Goal: Task Accomplishment & Management: Complete application form

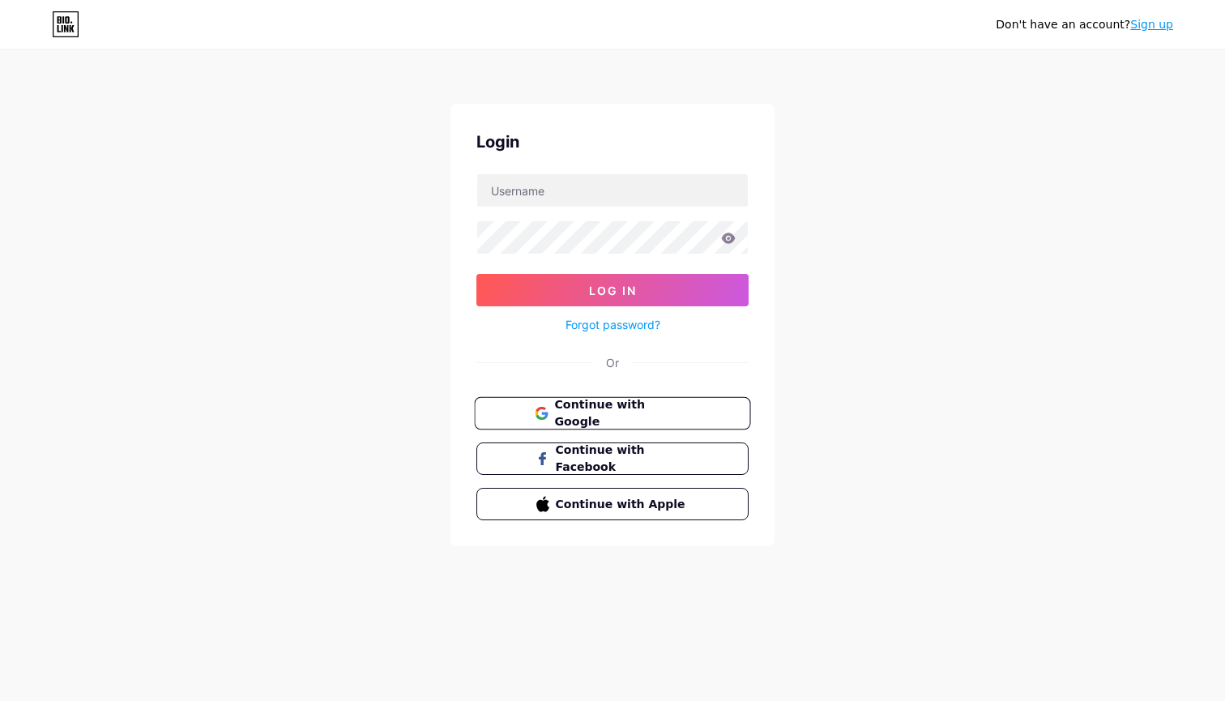
click at [638, 397] on button "Continue with Google" at bounding box center [612, 413] width 276 height 33
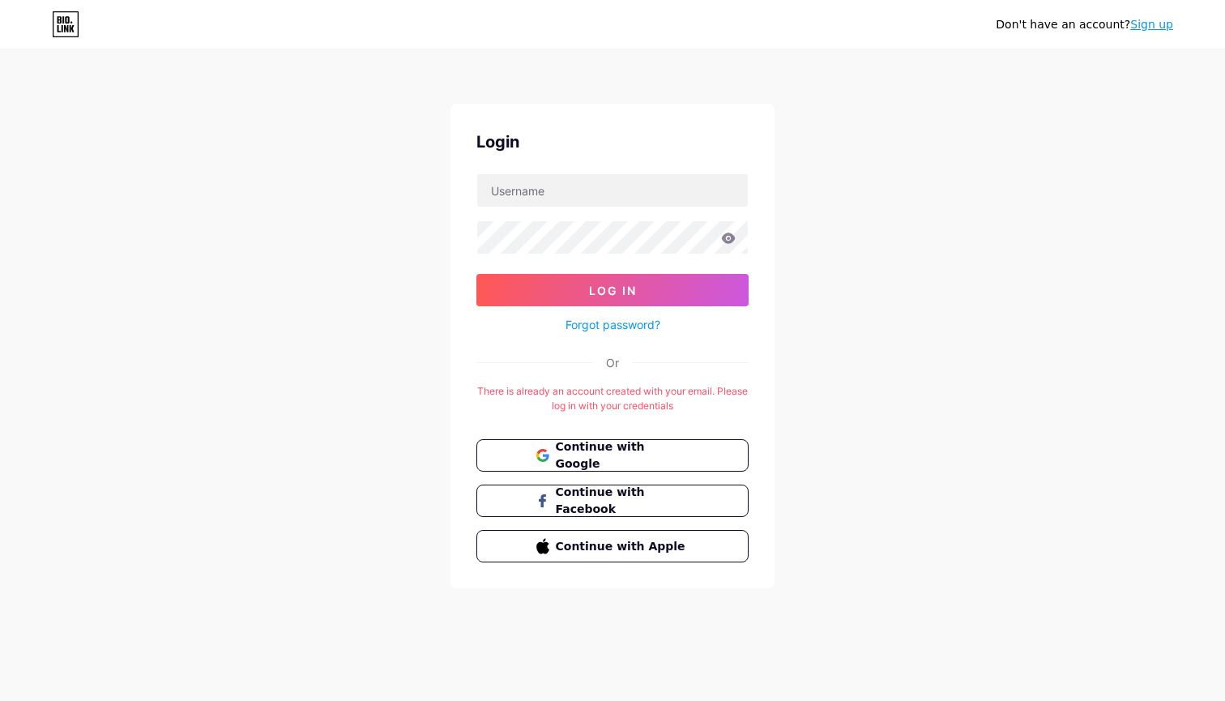
click at [651, 132] on div "Login" at bounding box center [612, 142] width 272 height 24
click at [683, 404] on div "There is already an account created with your email. Please log in with your cr…" at bounding box center [612, 398] width 272 height 29
click at [643, 508] on span "Continue with Facebook" at bounding box center [621, 501] width 135 height 35
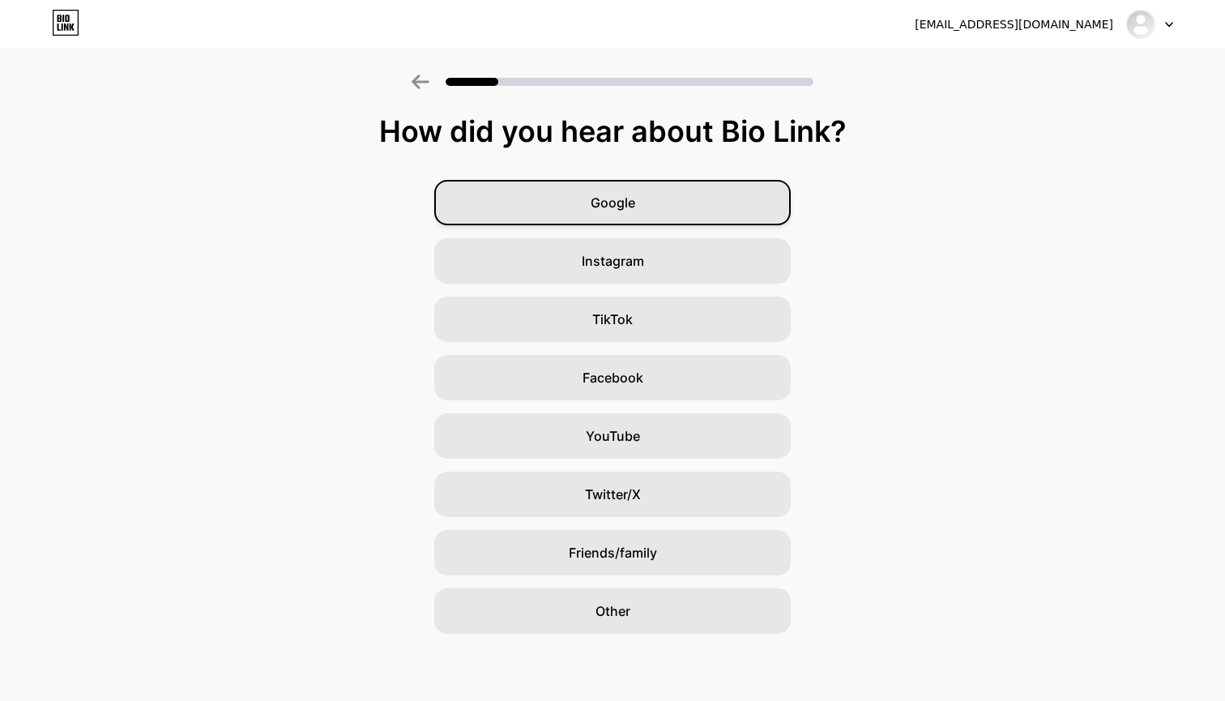
click at [592, 201] on span "Google" at bounding box center [613, 202] width 45 height 19
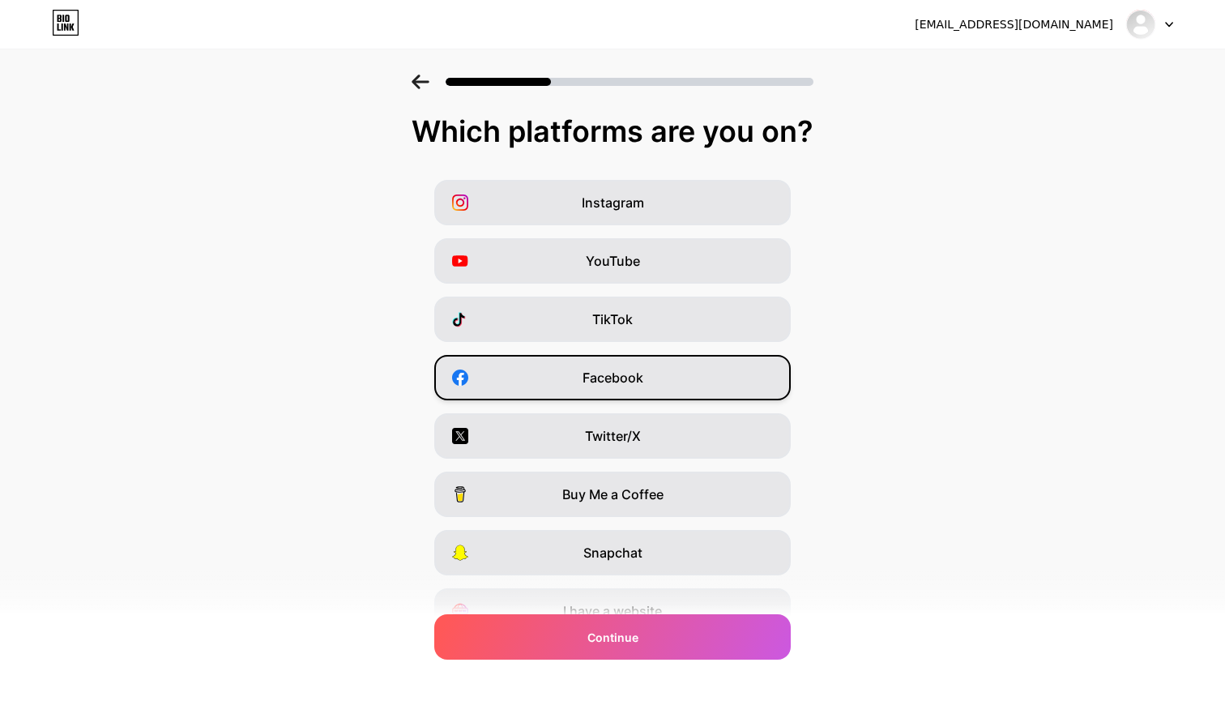
click at [593, 377] on span "Facebook" at bounding box center [613, 377] width 61 height 19
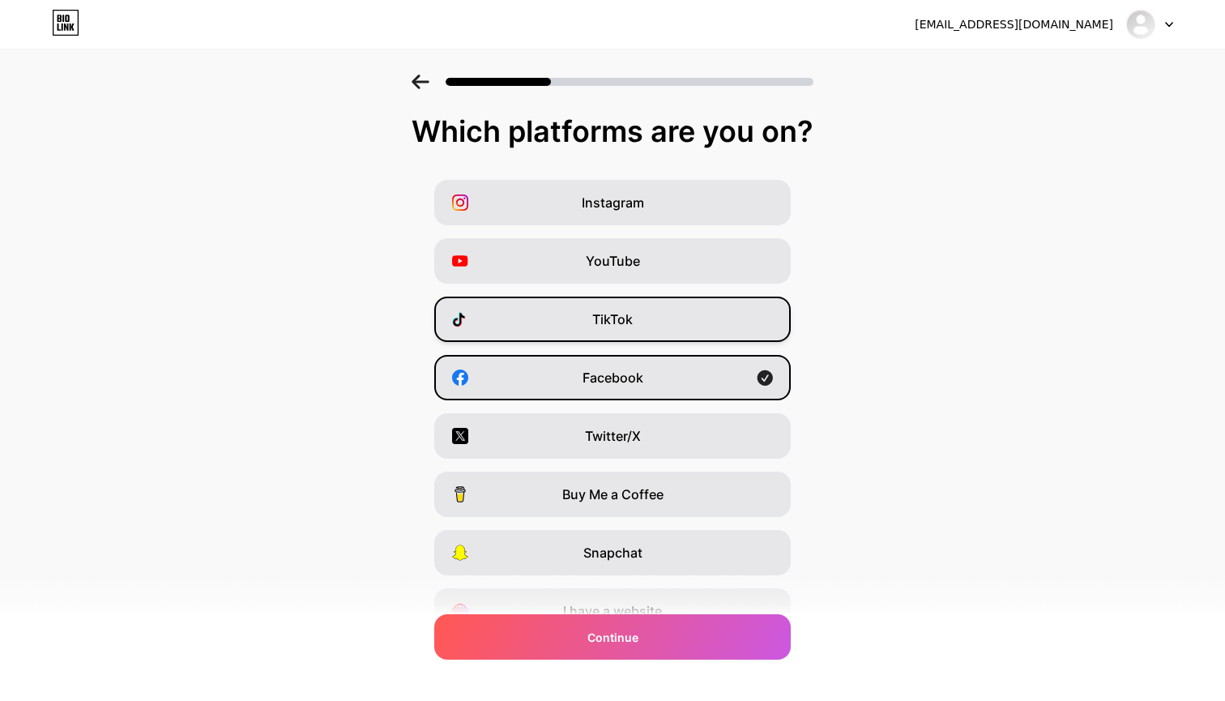
click at [593, 329] on div "TikTok" at bounding box center [612, 319] width 357 height 45
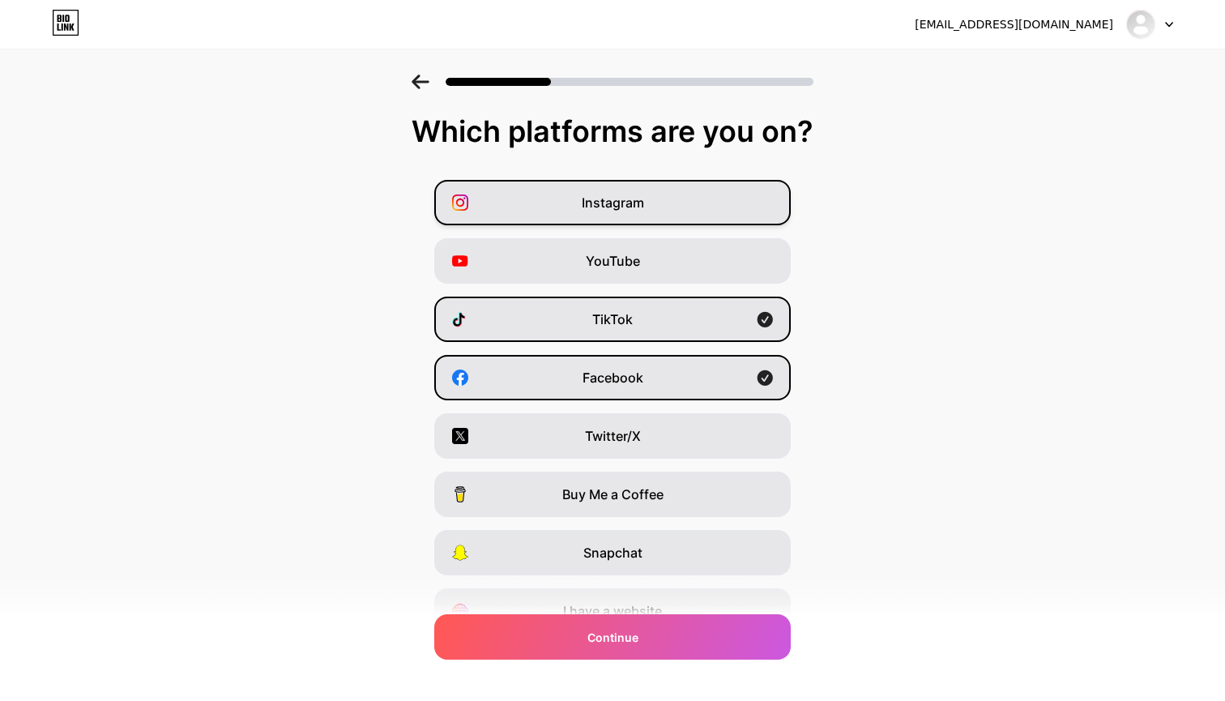
click at [640, 211] on span "Instagram" at bounding box center [613, 202] width 62 height 19
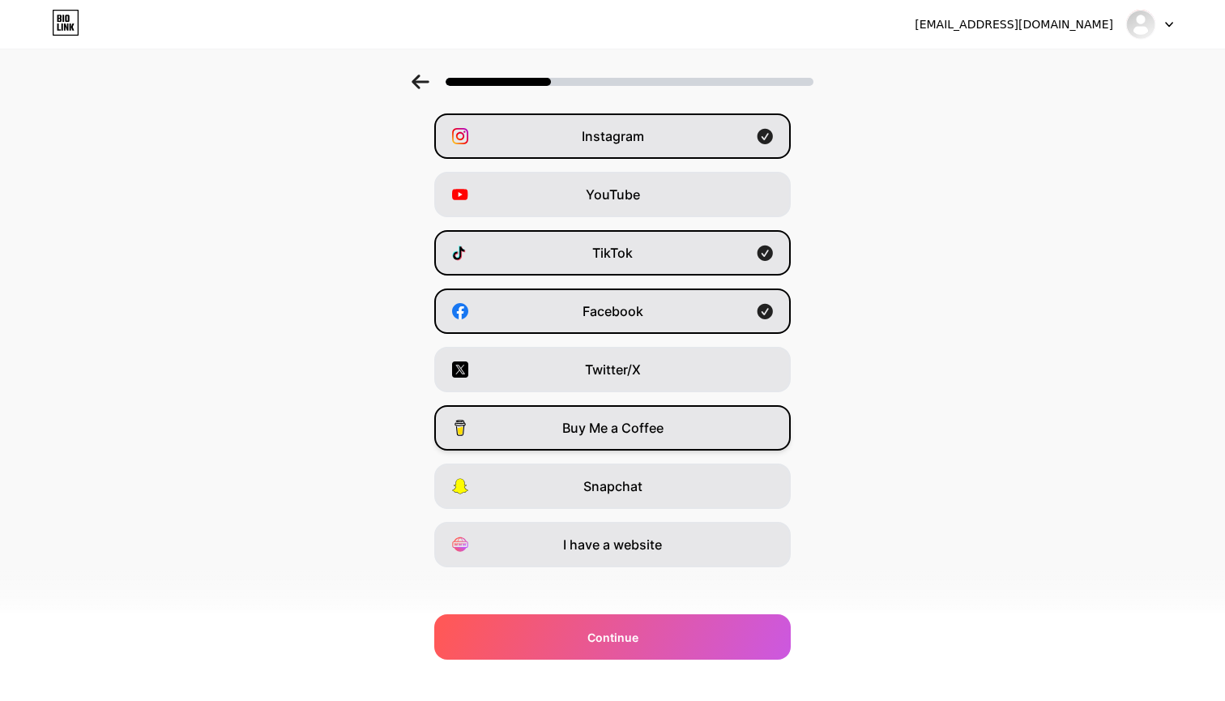
scroll to position [72, 0]
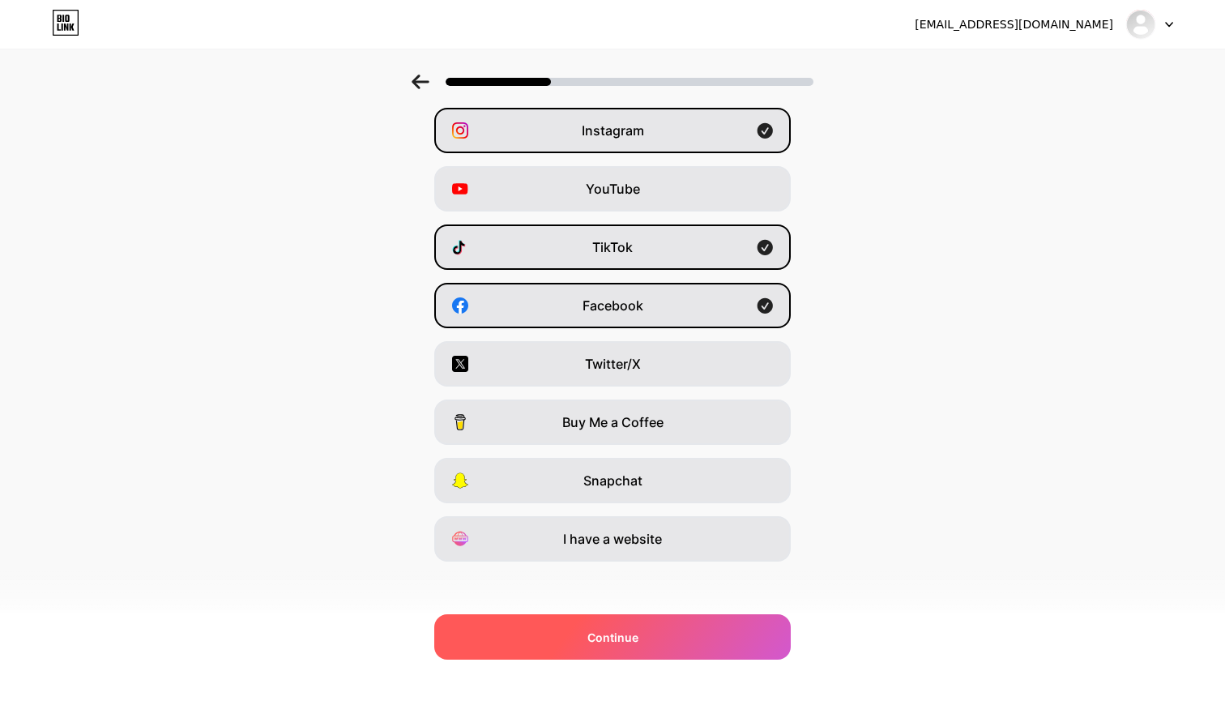
click at [560, 645] on div "Continue" at bounding box center [612, 636] width 357 height 45
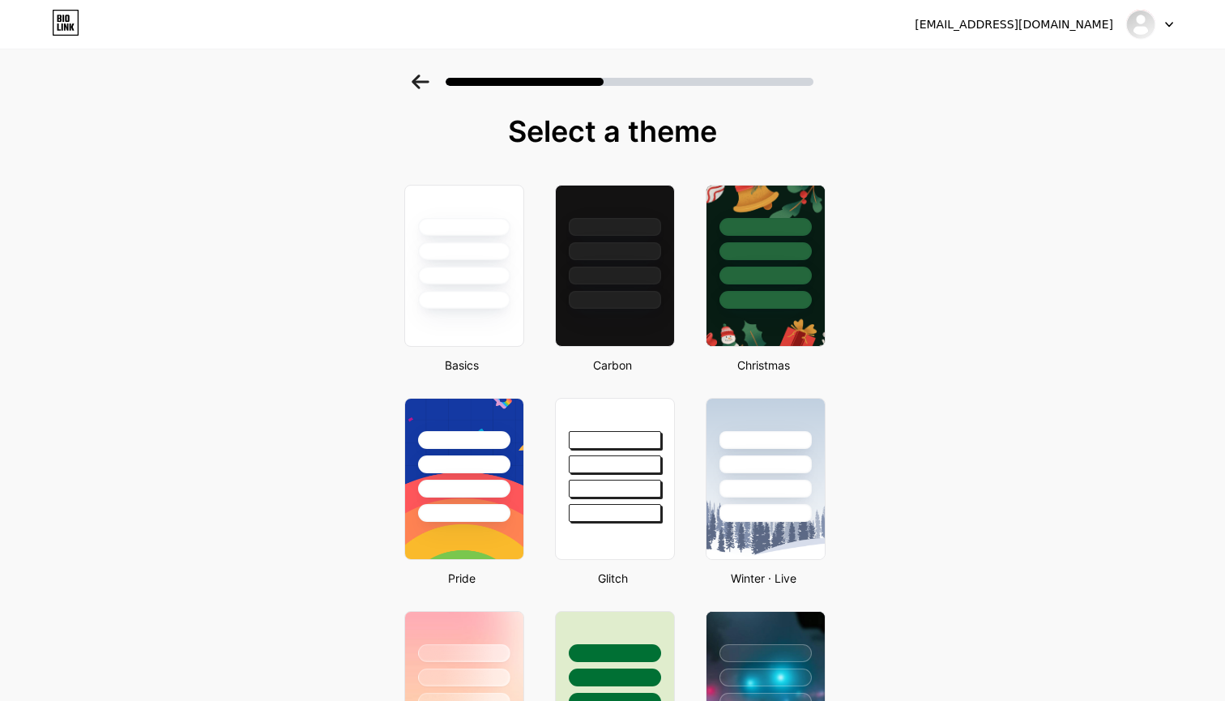
scroll to position [0, 0]
click at [586, 341] on div at bounding box center [614, 265] width 123 height 167
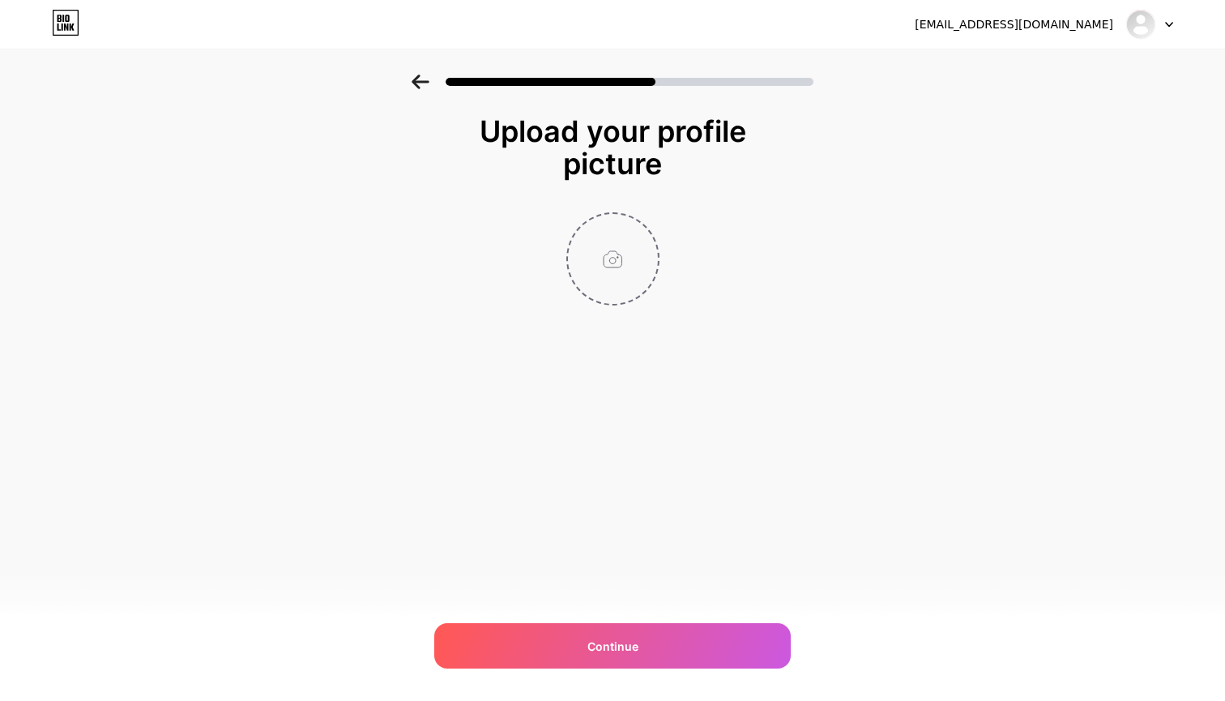
click at [597, 252] on input "file" at bounding box center [613, 259] width 90 height 90
type input "C:\fakepath\THEHOME_LOGO-03.jpg"
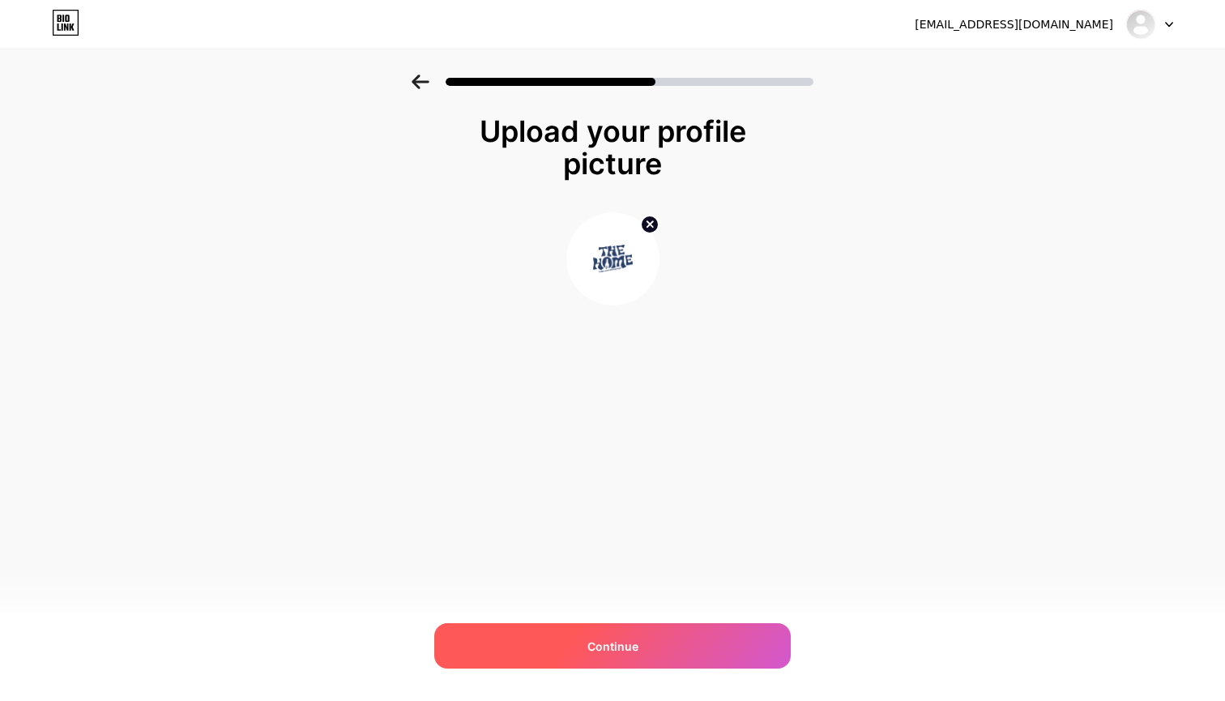
click at [526, 656] on div "Continue" at bounding box center [612, 645] width 357 height 45
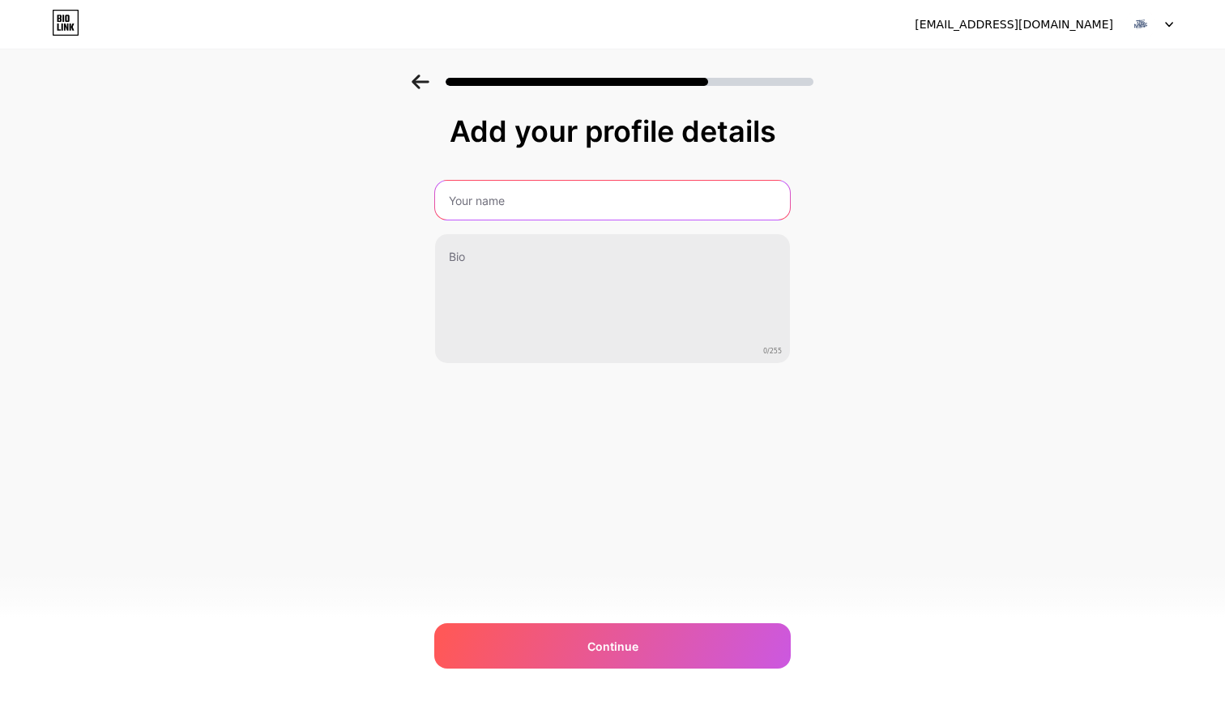
click at [606, 207] on input "text" at bounding box center [612, 200] width 355 height 39
type input "The Home Pleiku"
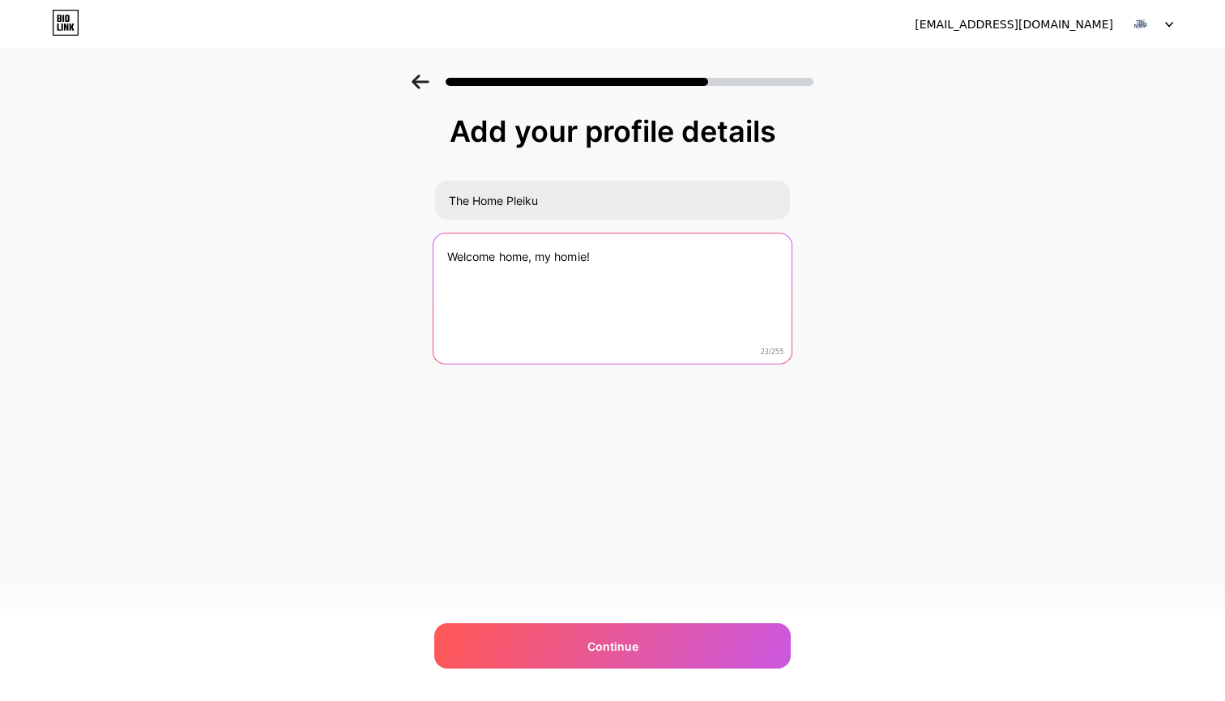
paste textarea "Home is not a place, it's a feeling"
click at [456, 252] on textarea "Home is not a place, it's a feeling" at bounding box center [613, 299] width 358 height 132
click at [450, 254] on textarea "Home is not a place, it's a feeling" at bounding box center [613, 299] width 358 height 132
click at [567, 263] on textarea "TheHome is not a place, it's a feeling" at bounding box center [613, 299] width 358 height 132
click at [754, 271] on textarea "TheHome is not a place, it's a feeling" at bounding box center [613, 299] width 358 height 132
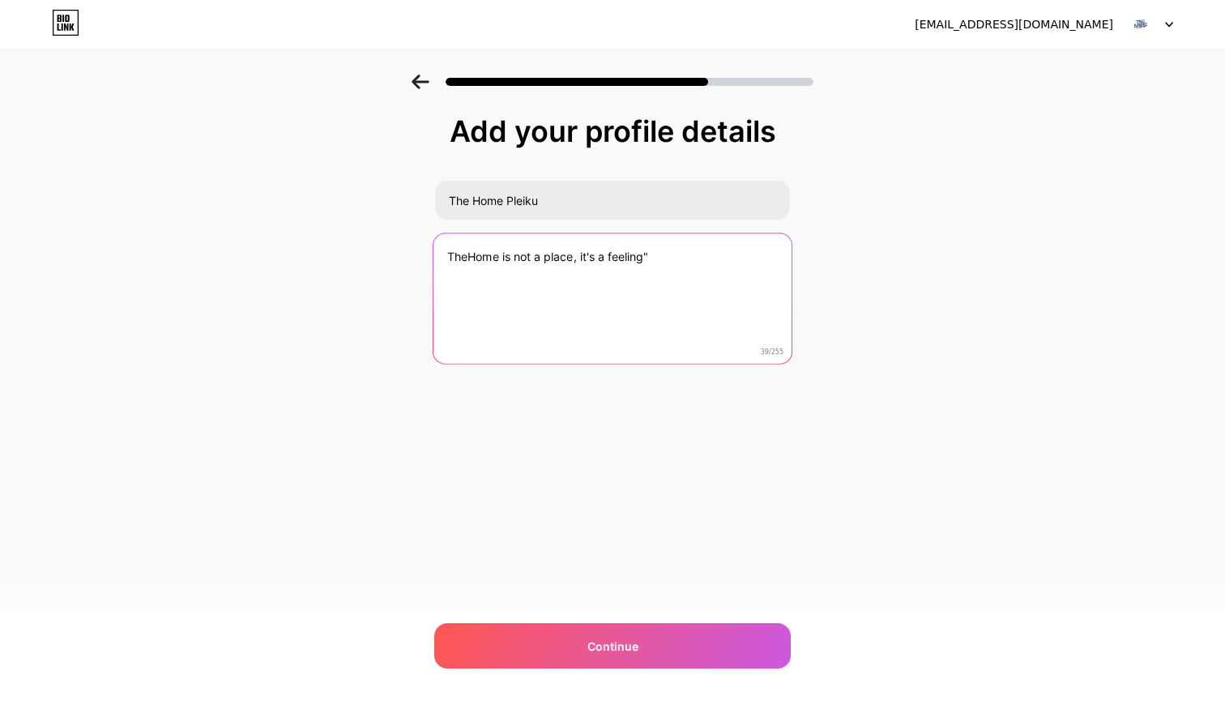
click at [451, 259] on textarea "TheHome is not a place, it's a feeling"" at bounding box center [613, 299] width 358 height 132
click at [687, 258] on textarea ""TheHome is not a place, it's a feeling"" at bounding box center [613, 299] width 358 height 132
drag, startPoint x: 554, startPoint y: 271, endPoint x: 446, endPoint y: 275, distance: 108.6
click at [446, 275] on textarea ""TheHome is not a place, it's a feeling" 30 Kpă Klơng" at bounding box center [613, 299] width 358 height 132
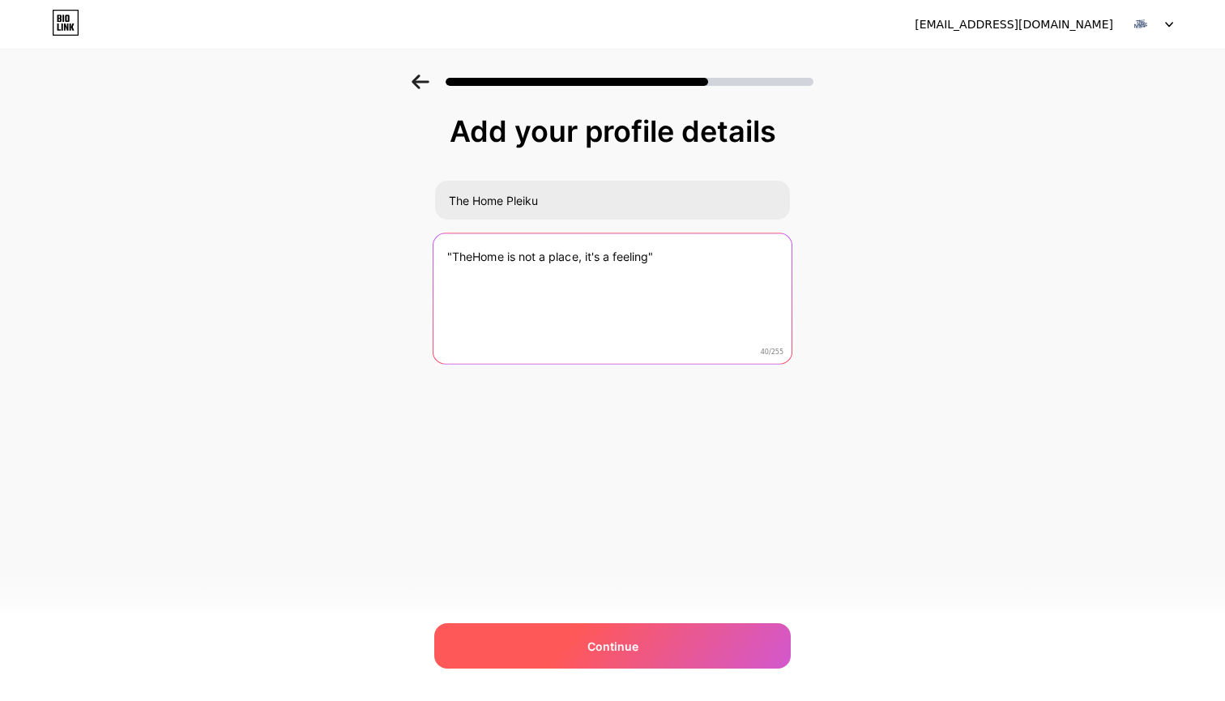
type textarea ""TheHome is not a place, it's a feeling""
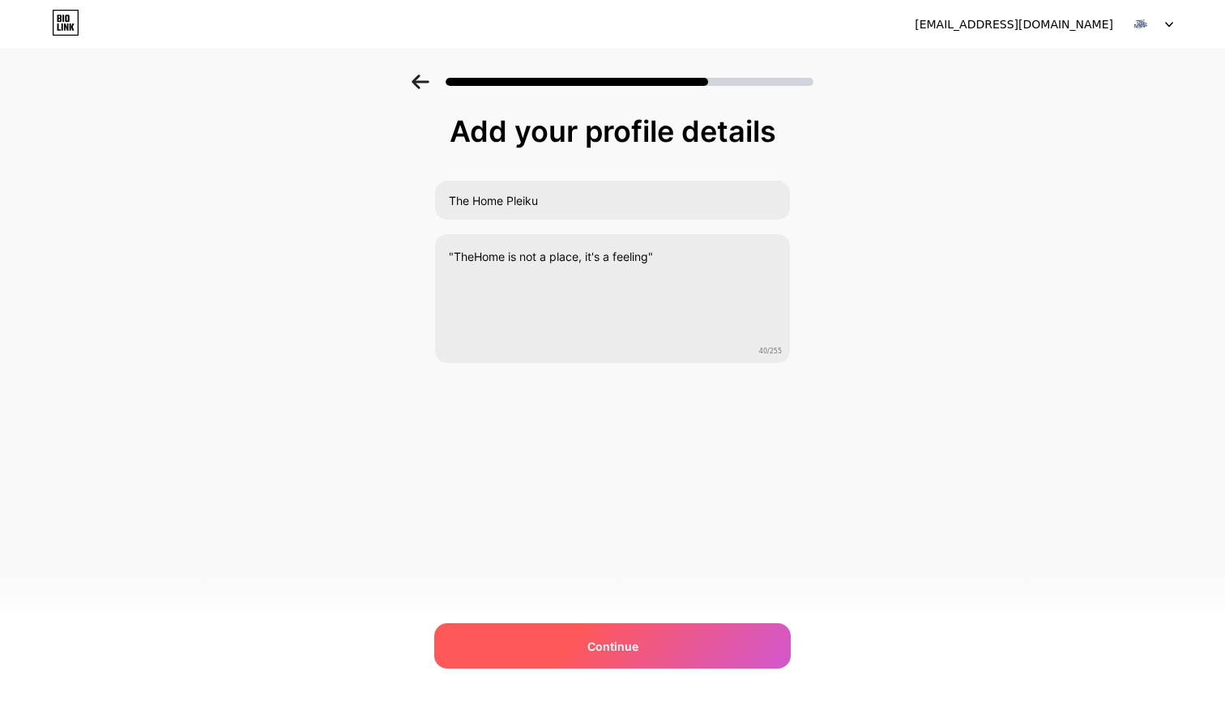
click at [515, 634] on div "Continue" at bounding box center [612, 645] width 357 height 45
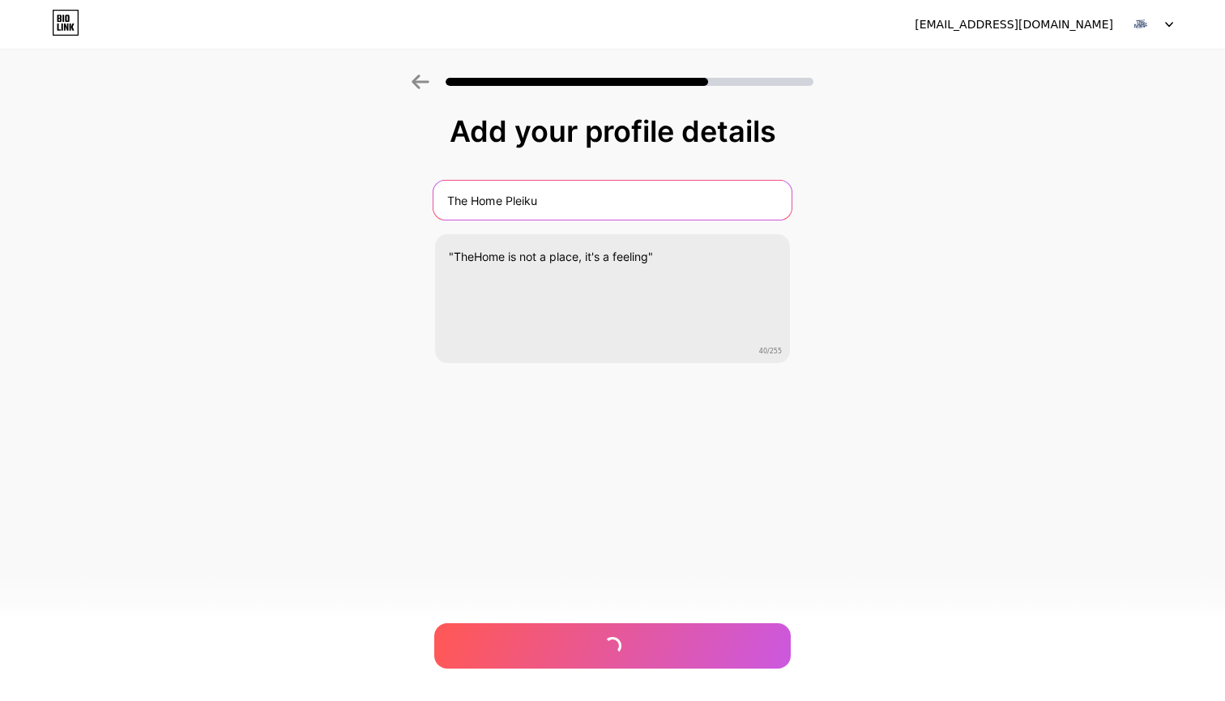
click at [475, 204] on input "The Home Pleiku" at bounding box center [613, 200] width 358 height 39
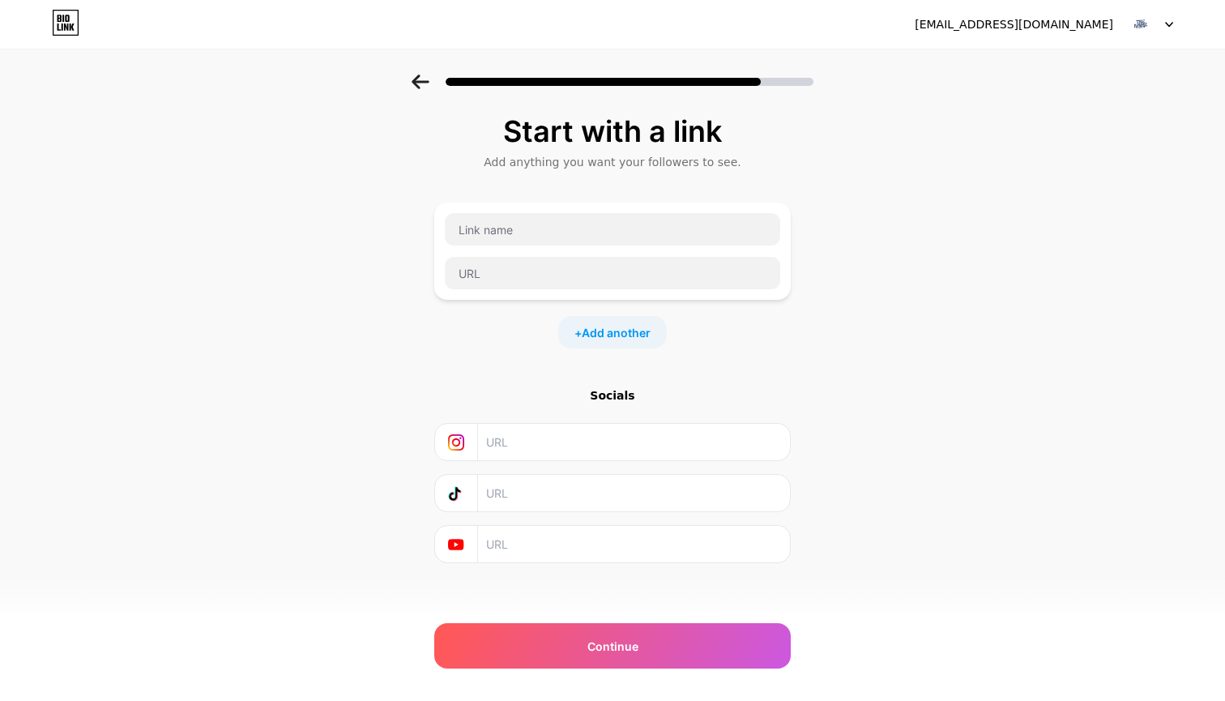
click at [486, 249] on div at bounding box center [612, 251] width 337 height 78
click at [496, 237] on input "text" at bounding box center [612, 229] width 335 height 32
type input "thehomepleiku"
click at [399, 278] on div "Start with a link Add anything you want your followers to see. thehomepleiku + …" at bounding box center [612, 360] width 1225 height 570
click at [557, 222] on input "thehomepleiku" at bounding box center [612, 229] width 335 height 32
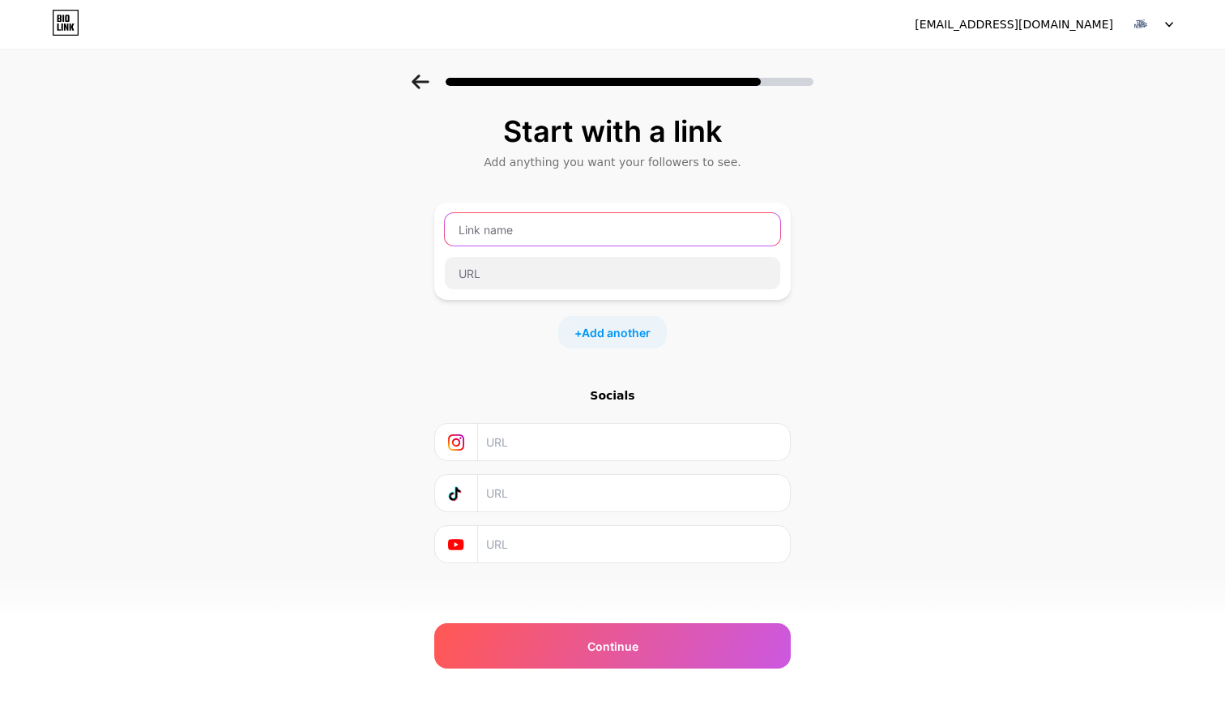
type input "F"
click at [587, 315] on div "+ Add another" at bounding box center [612, 276] width 357 height 146
click at [587, 331] on span "Add another" at bounding box center [616, 332] width 69 height 17
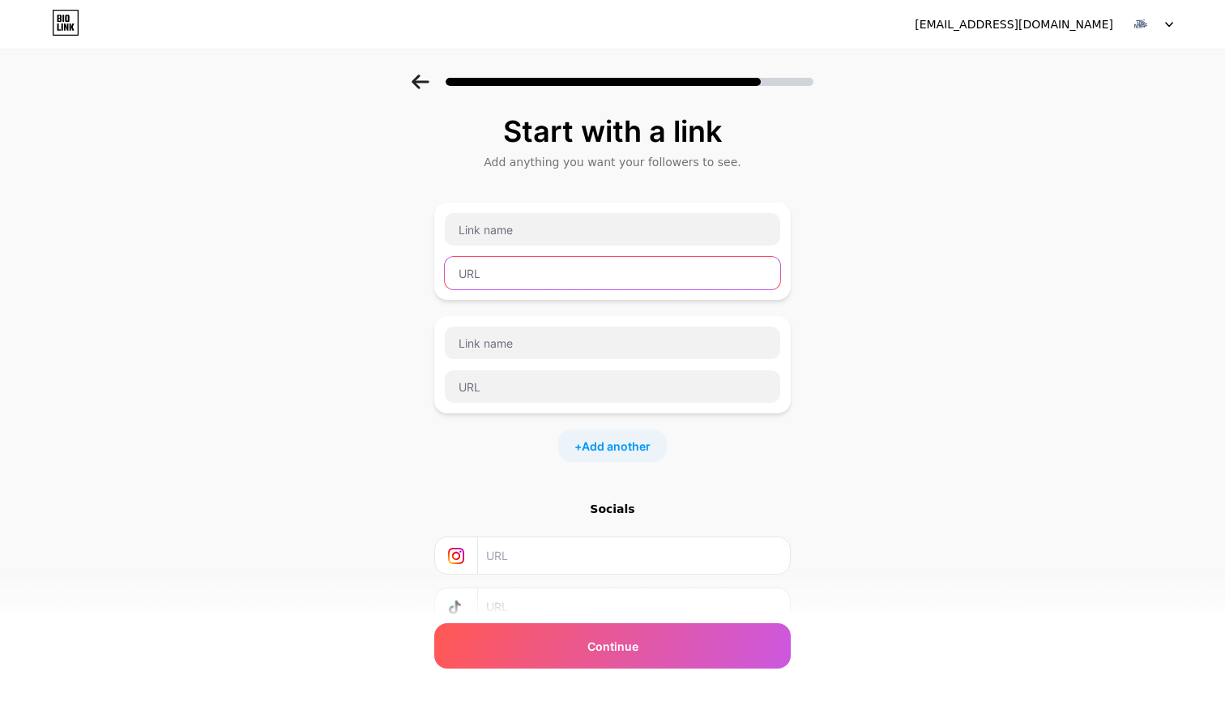
click at [555, 257] on input "text" at bounding box center [612, 273] width 335 height 32
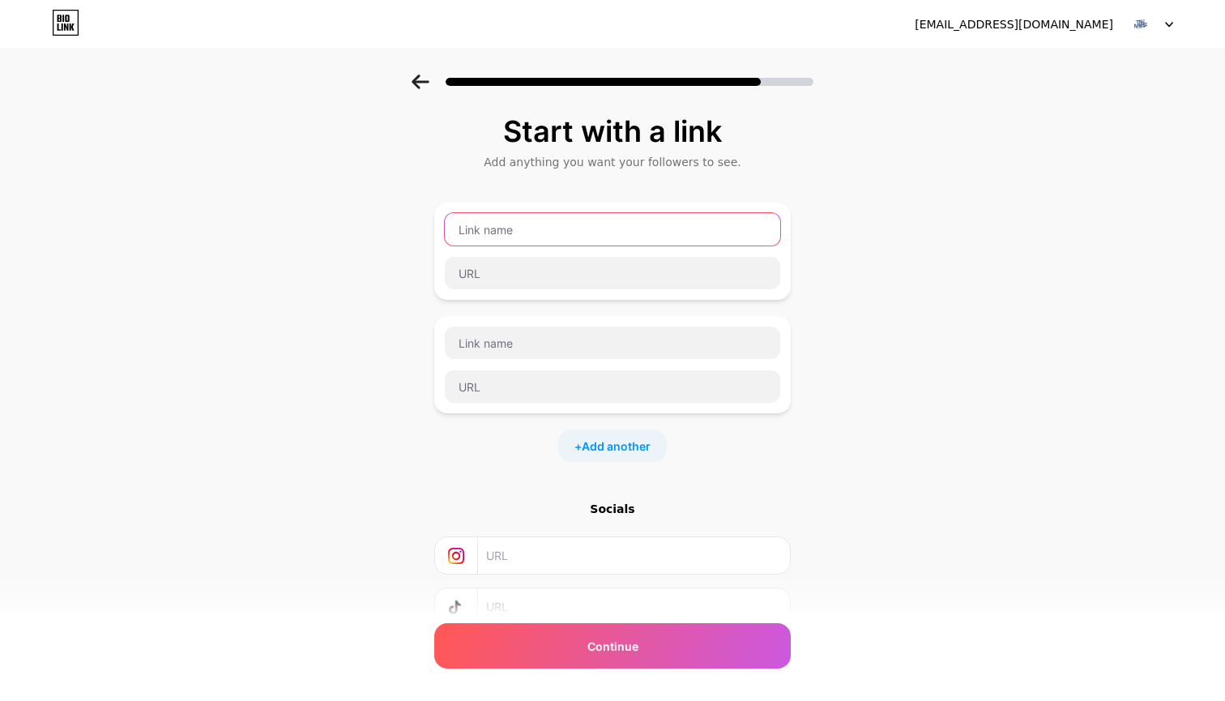
click at [551, 229] on input "text" at bounding box center [612, 229] width 335 height 32
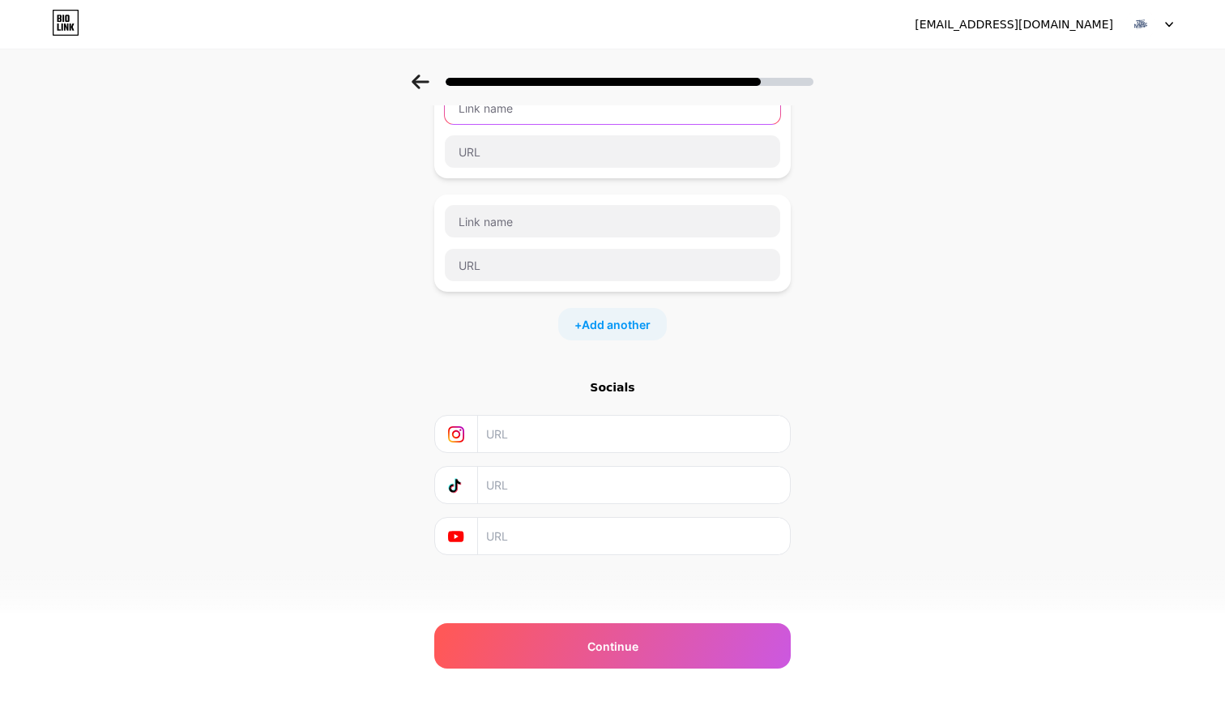
scroll to position [122, 0]
click at [543, 442] on input "text" at bounding box center [633, 434] width 294 height 36
click at [448, 437] on icon at bounding box center [456, 434] width 16 height 16
click at [461, 540] on icon at bounding box center [455, 536] width 15 height 11
click at [589, 391] on div "Socials" at bounding box center [612, 387] width 357 height 16
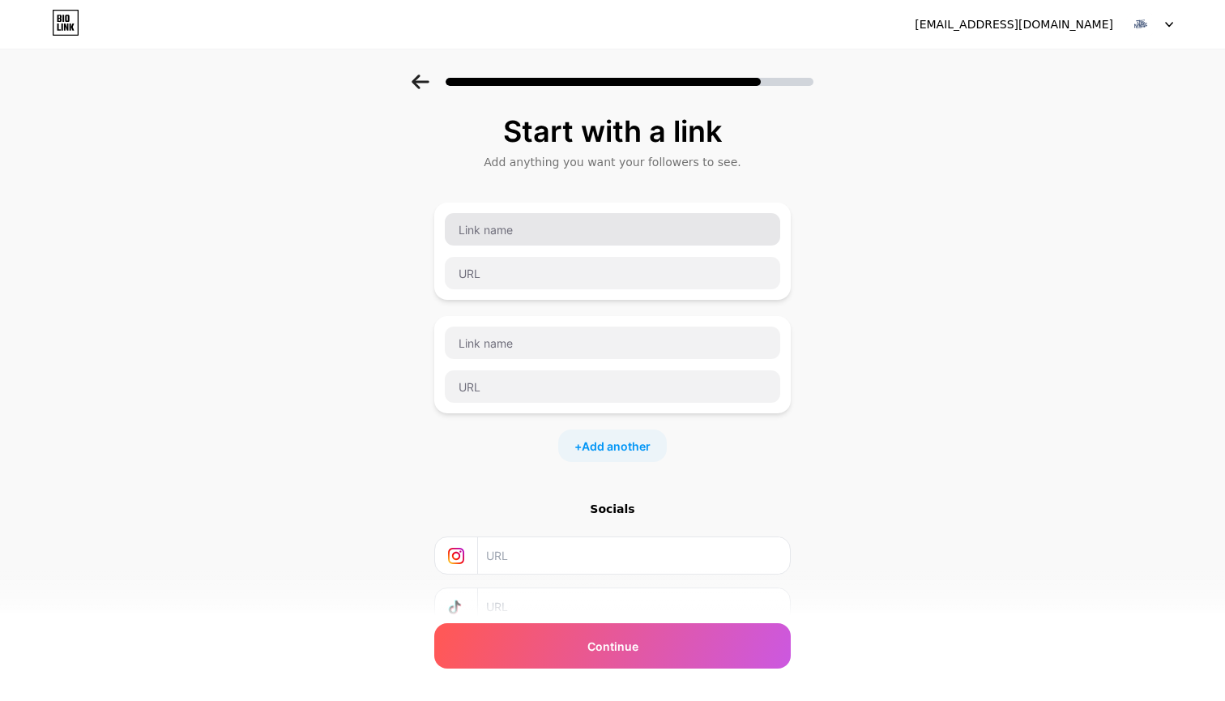
scroll to position [0, 0]
click at [517, 234] on input "text" at bounding box center [612, 229] width 335 height 32
type input "Fanpage"
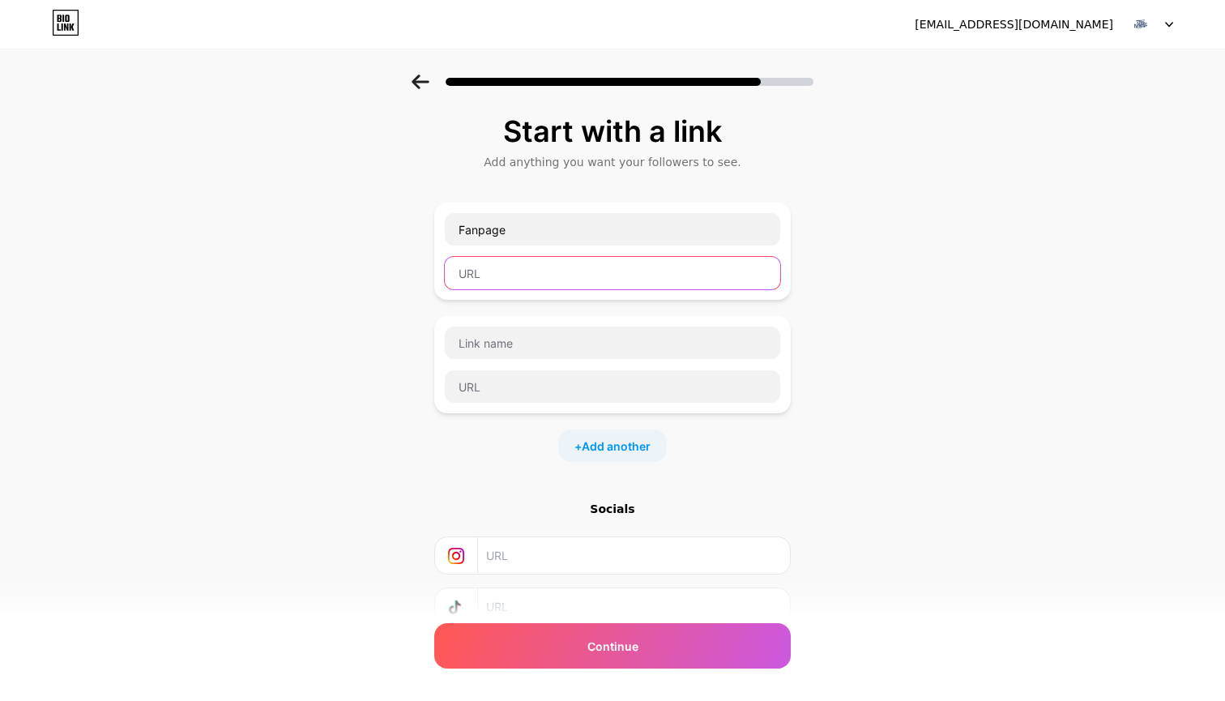
click at [548, 288] on input "text" at bounding box center [612, 273] width 335 height 32
paste input "https://www.facebook.com/thehomepleiku"
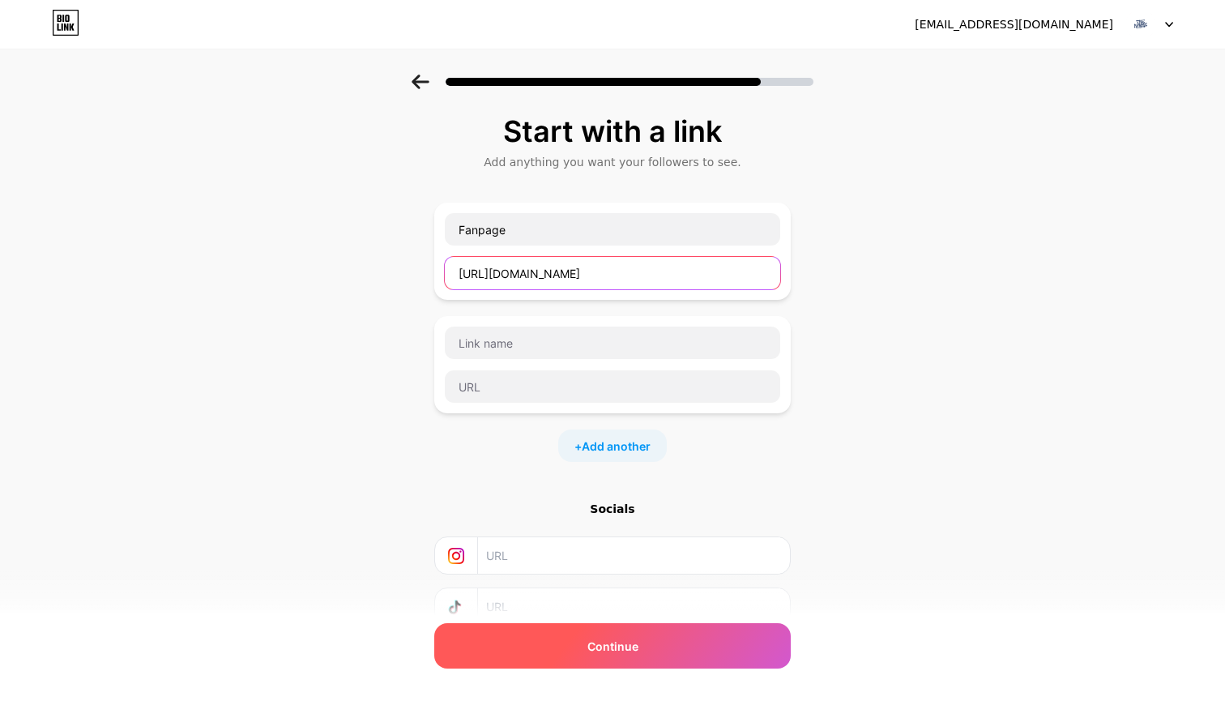
type input "https://www.facebook.com/thehomepleiku"
click at [613, 647] on span "Continue" at bounding box center [612, 646] width 51 height 17
click at [553, 631] on div "Continue" at bounding box center [612, 645] width 357 height 45
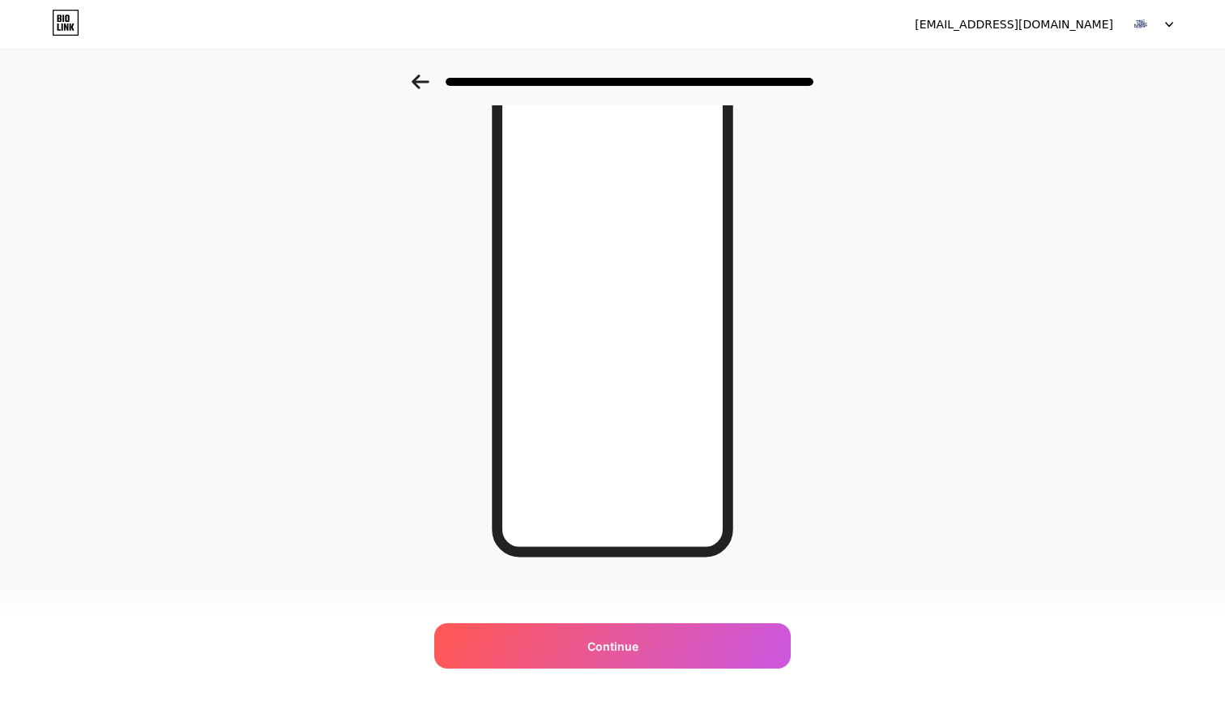
scroll to position [105, 0]
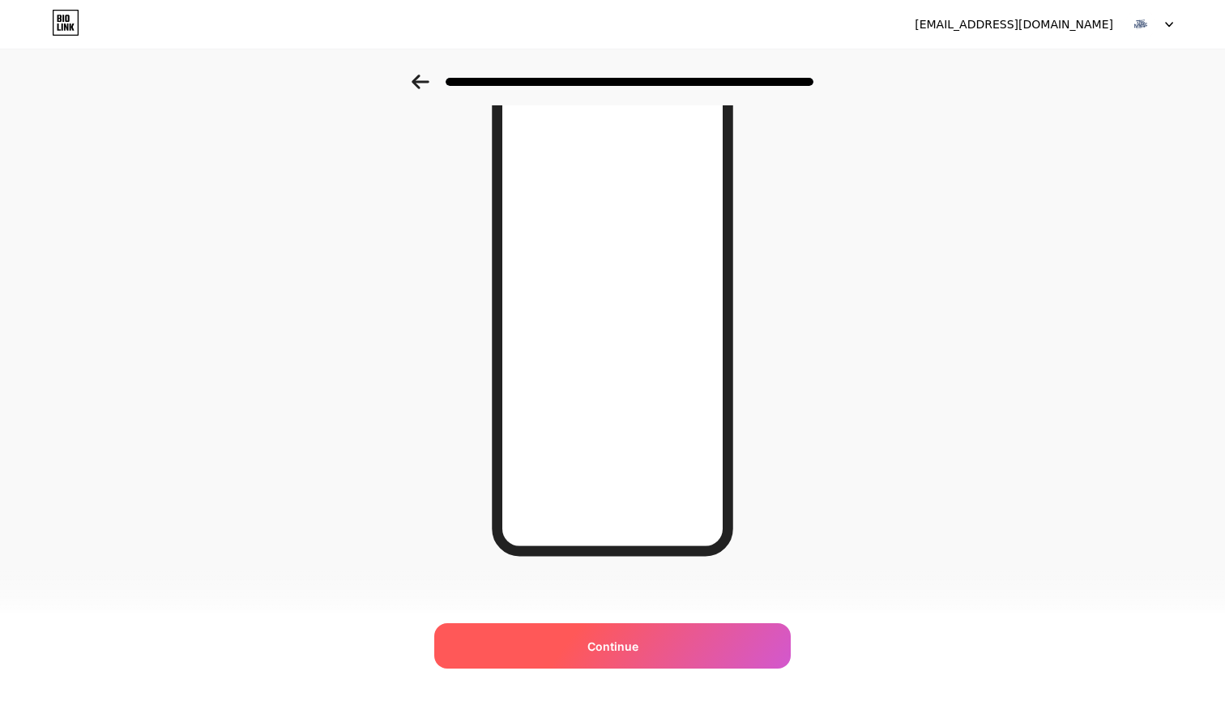
click at [559, 651] on div "Continue" at bounding box center [612, 645] width 357 height 45
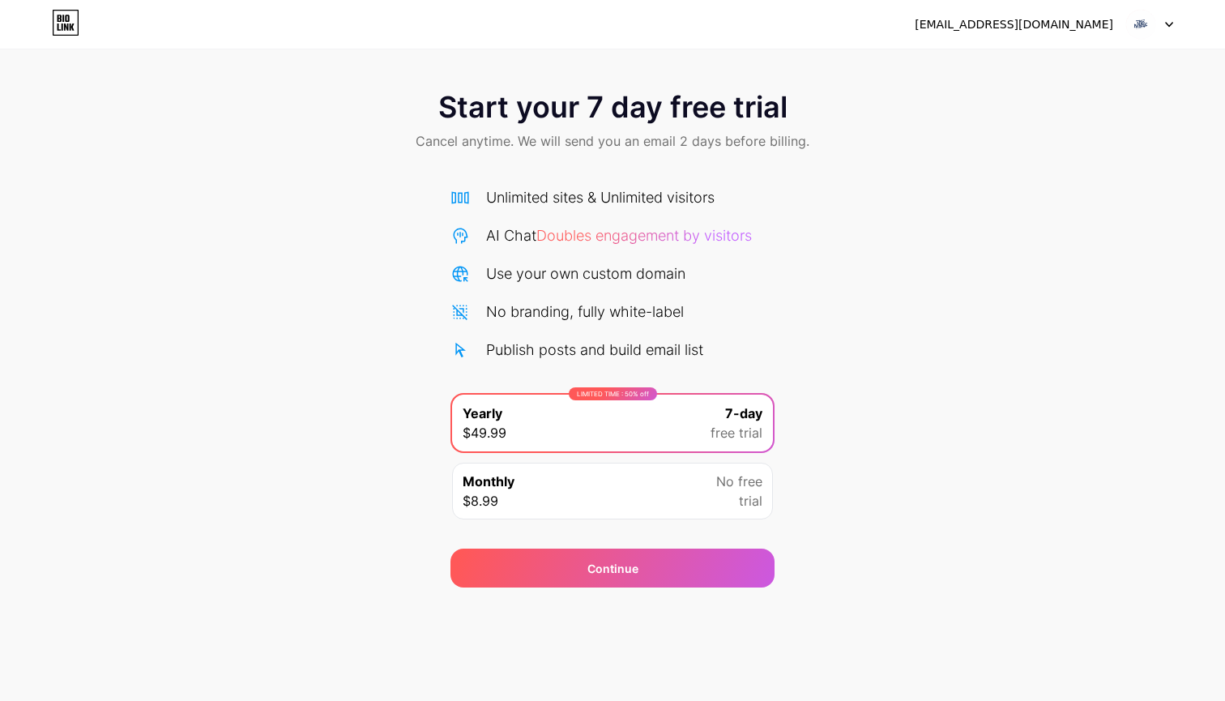
click at [1159, 23] on div at bounding box center [1149, 24] width 47 height 29
click at [1082, 26] on div "nhanbsi411@gmail.com" at bounding box center [1014, 24] width 199 height 17
click at [1199, 21] on div "nhanbsi411@gmail.com Logout" at bounding box center [612, 24] width 1225 height 29
click at [67, 20] on icon at bounding box center [66, 23] width 28 height 26
click at [584, 577] on div "Continue" at bounding box center [613, 568] width 324 height 39
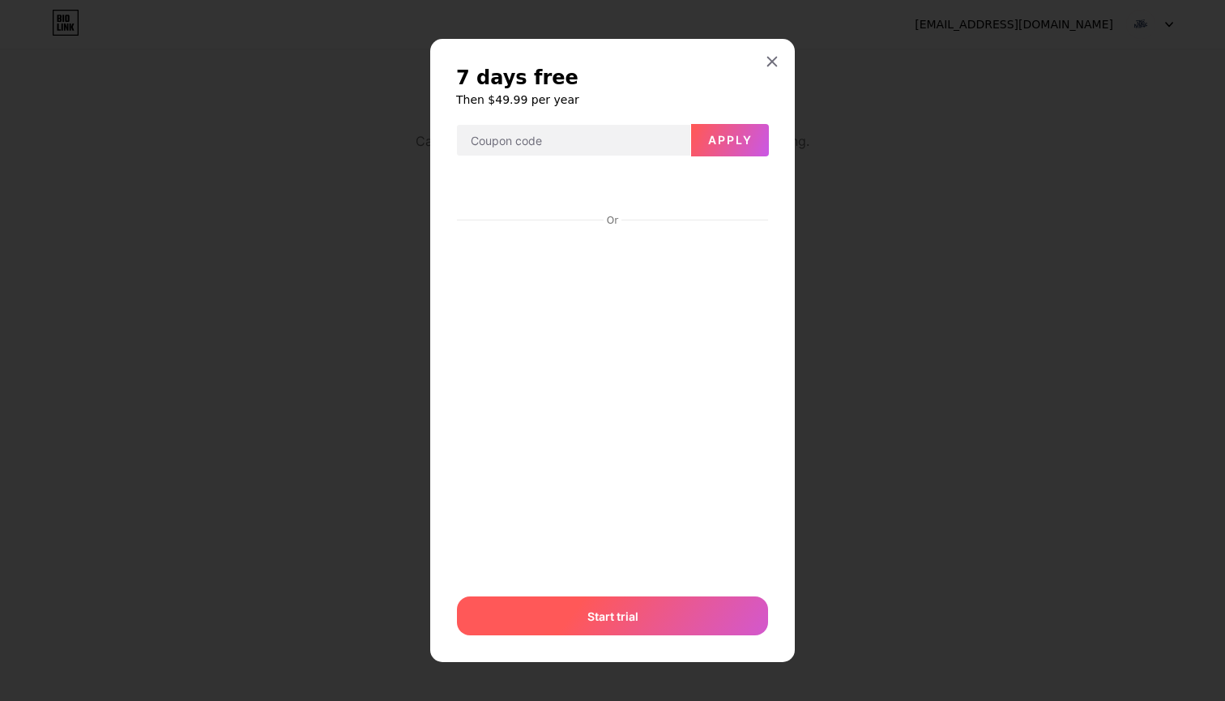
click at [611, 622] on span "Start trial" at bounding box center [612, 616] width 51 height 17
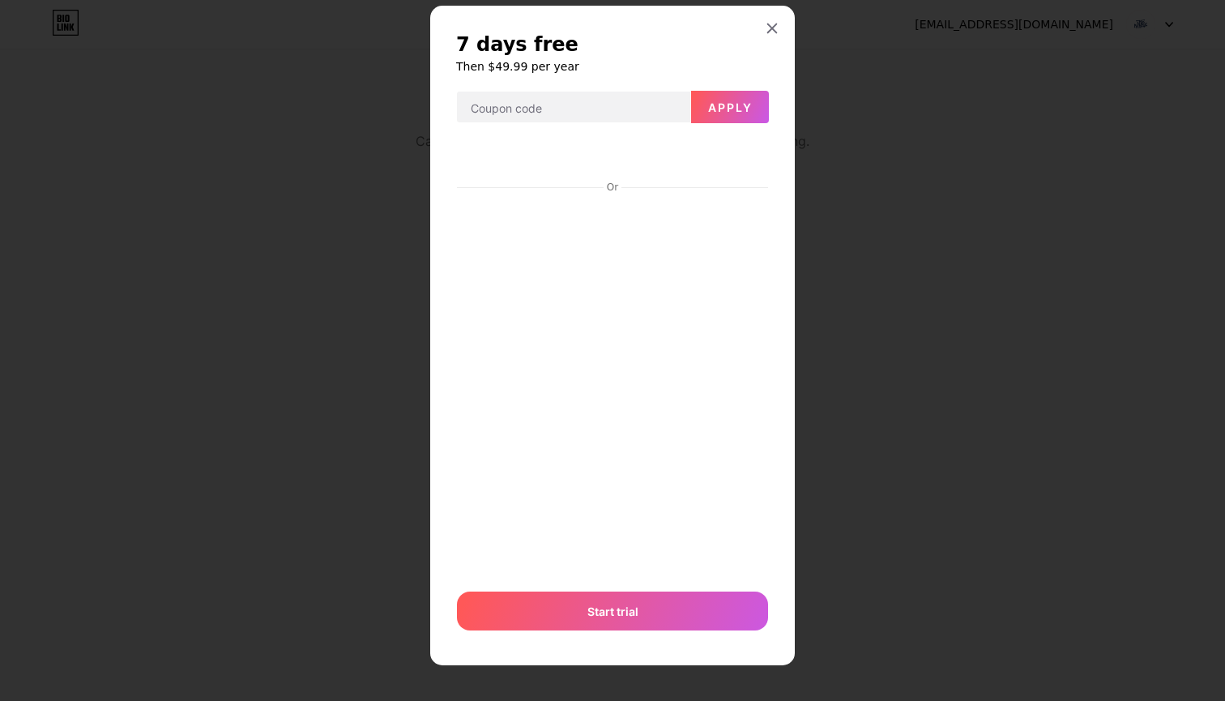
scroll to position [30, 0]
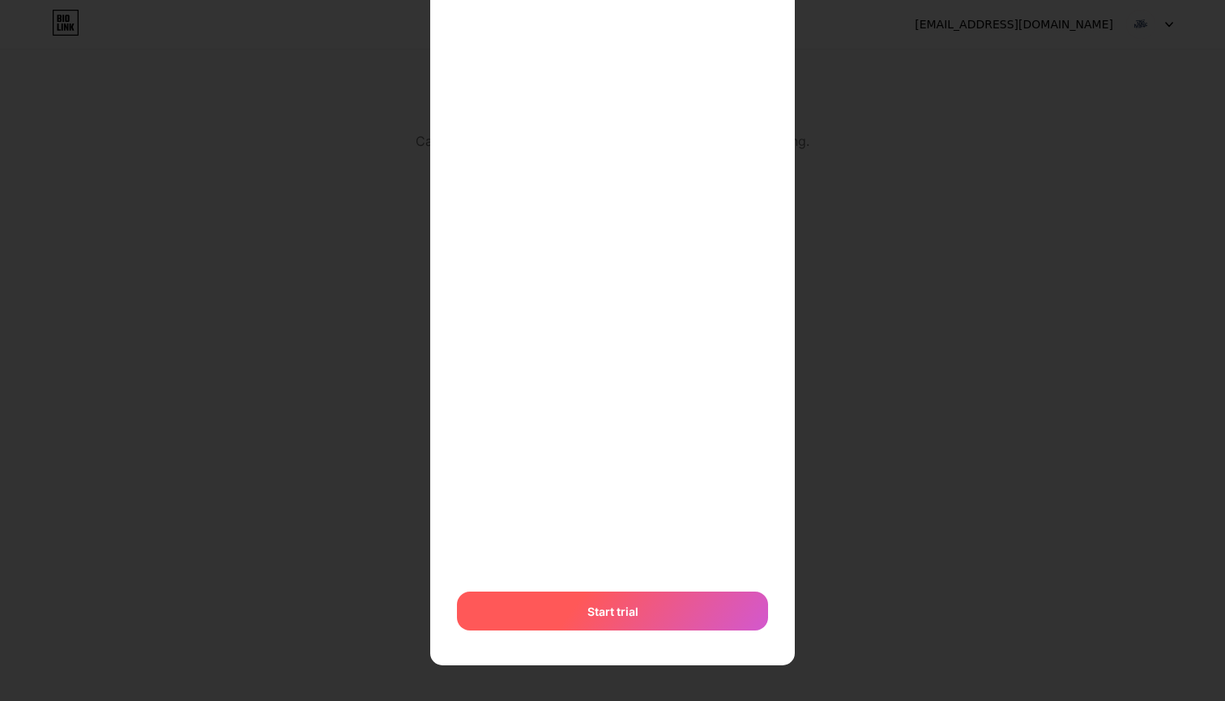
click at [564, 598] on div "Start trial" at bounding box center [612, 611] width 311 height 39
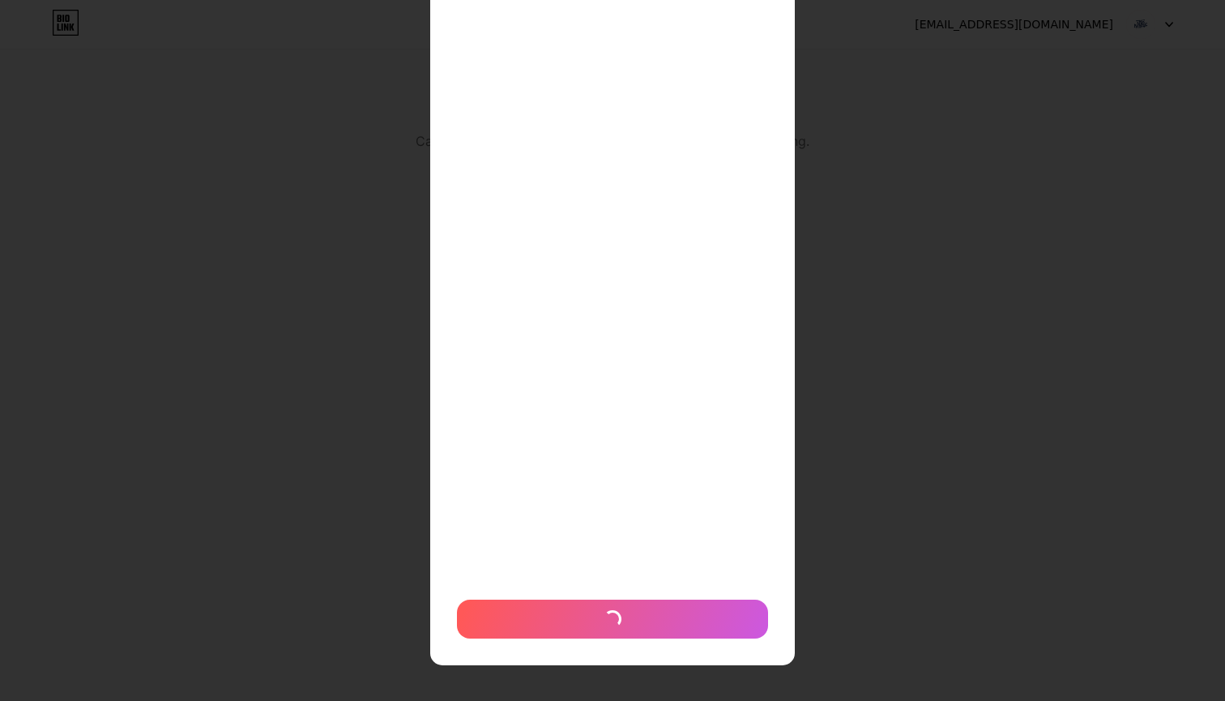
scroll to position [317, 0]
click at [204, 314] on div at bounding box center [612, 33] width 1225 height 701
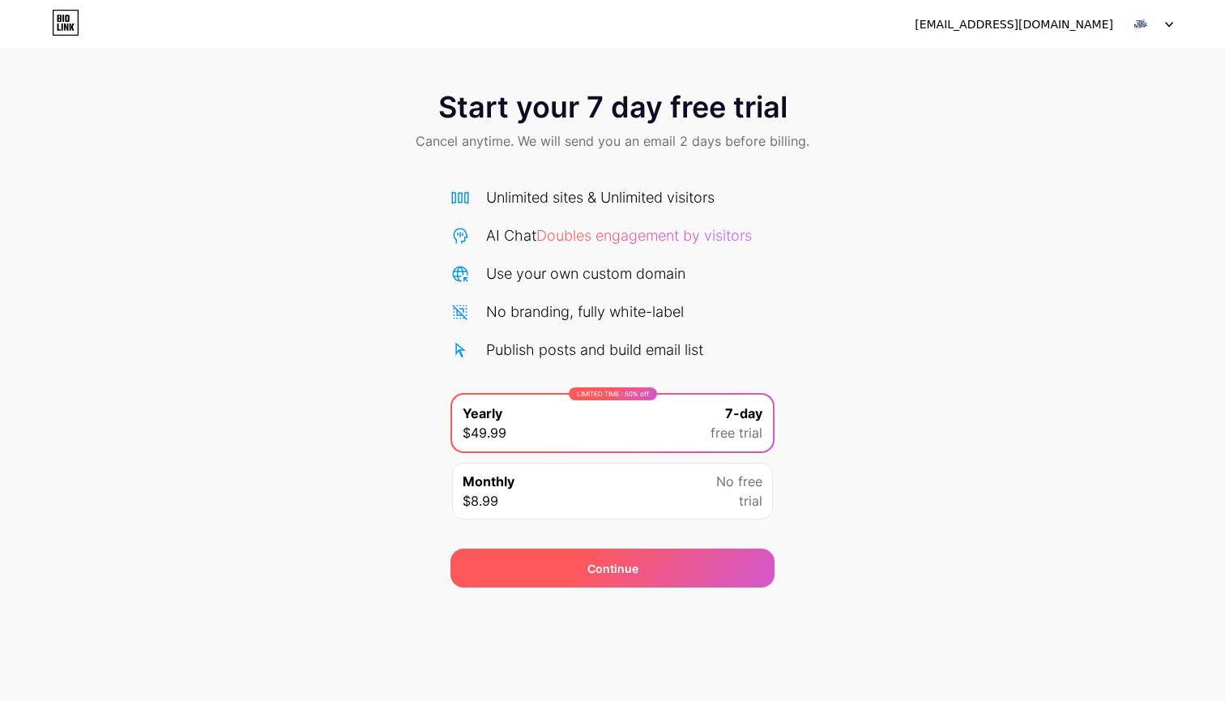
click at [578, 574] on div "Continue" at bounding box center [613, 568] width 324 height 39
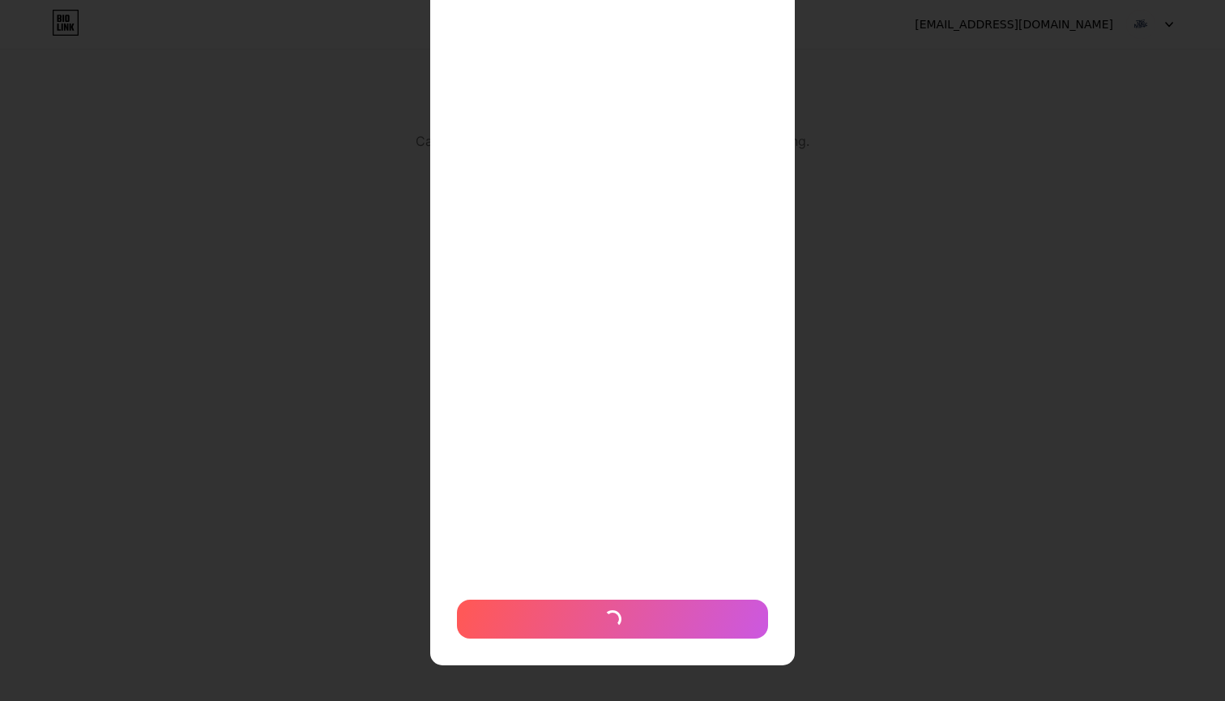
click at [148, 525] on div "7 days free Then $49.99 per year Apply Or" at bounding box center [612, 226] width 1225 height 950
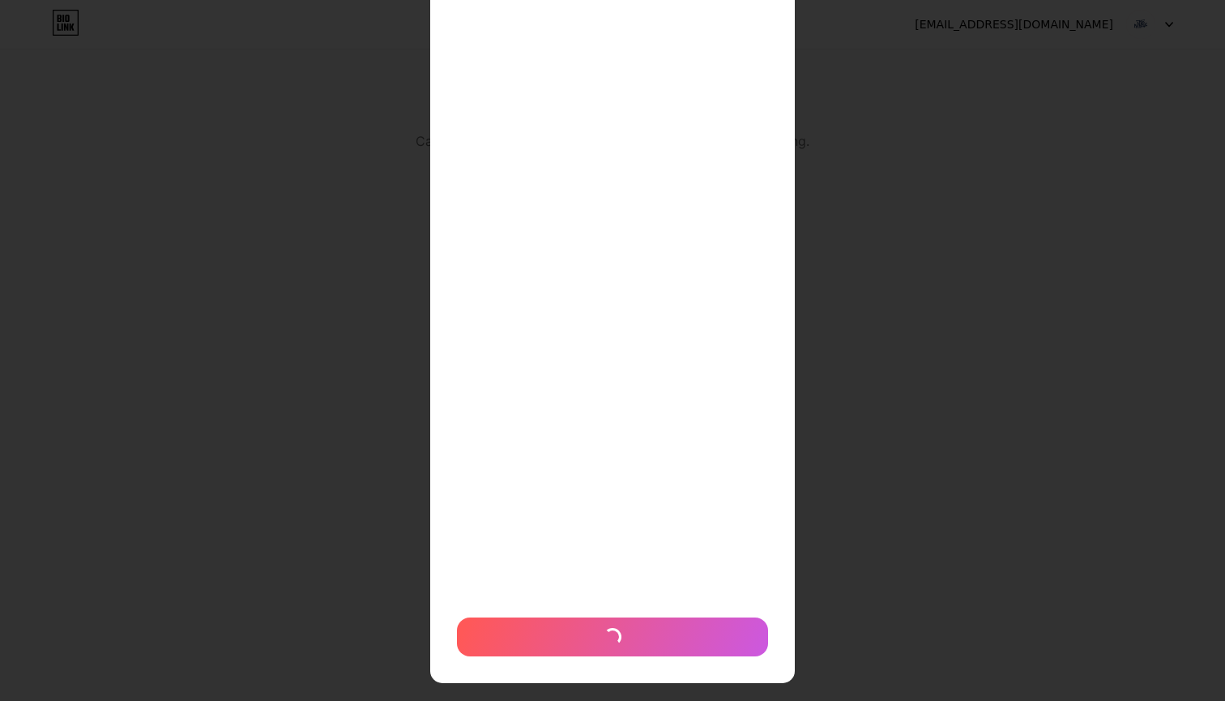
click at [148, 525] on div "7 days free Then $49.99 per year Apply Or" at bounding box center [612, 235] width 1225 height 968
click at [930, 234] on div at bounding box center [612, 101] width 1225 height 701
